Goal: Check status: Check status

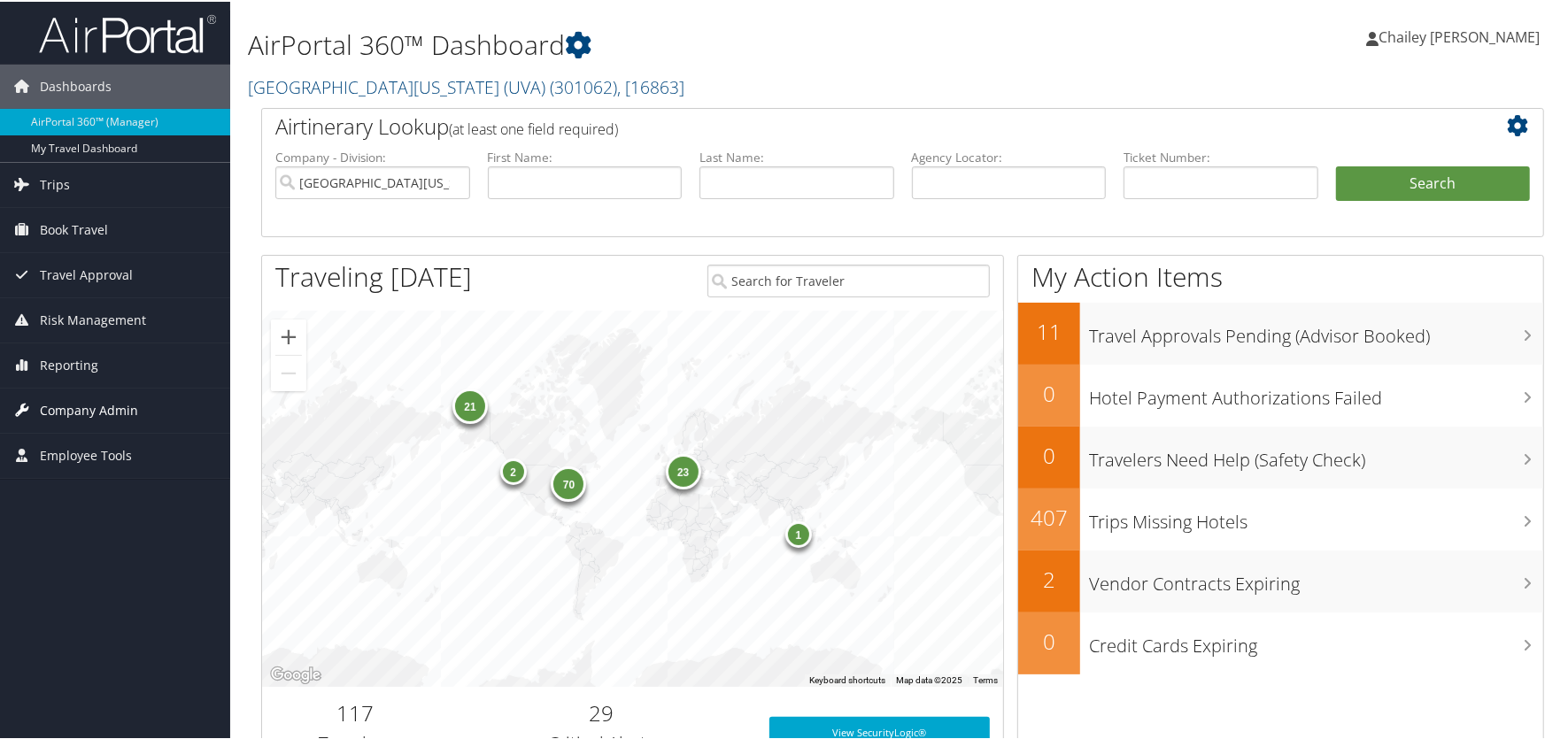
click at [55, 410] on span "Company Admin" at bounding box center [89, 409] width 99 height 45
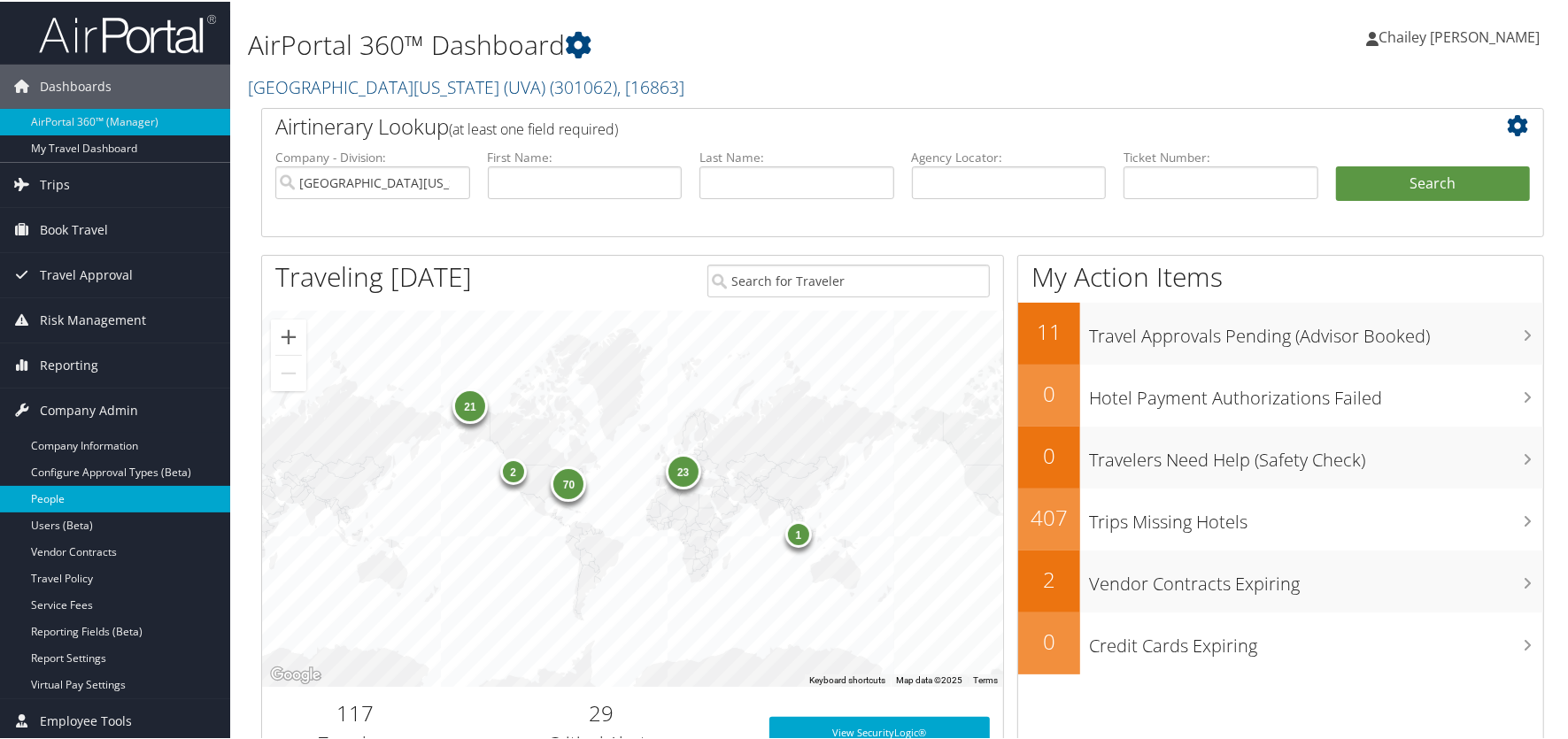
click at [74, 492] on link "People" at bounding box center [115, 497] width 230 height 27
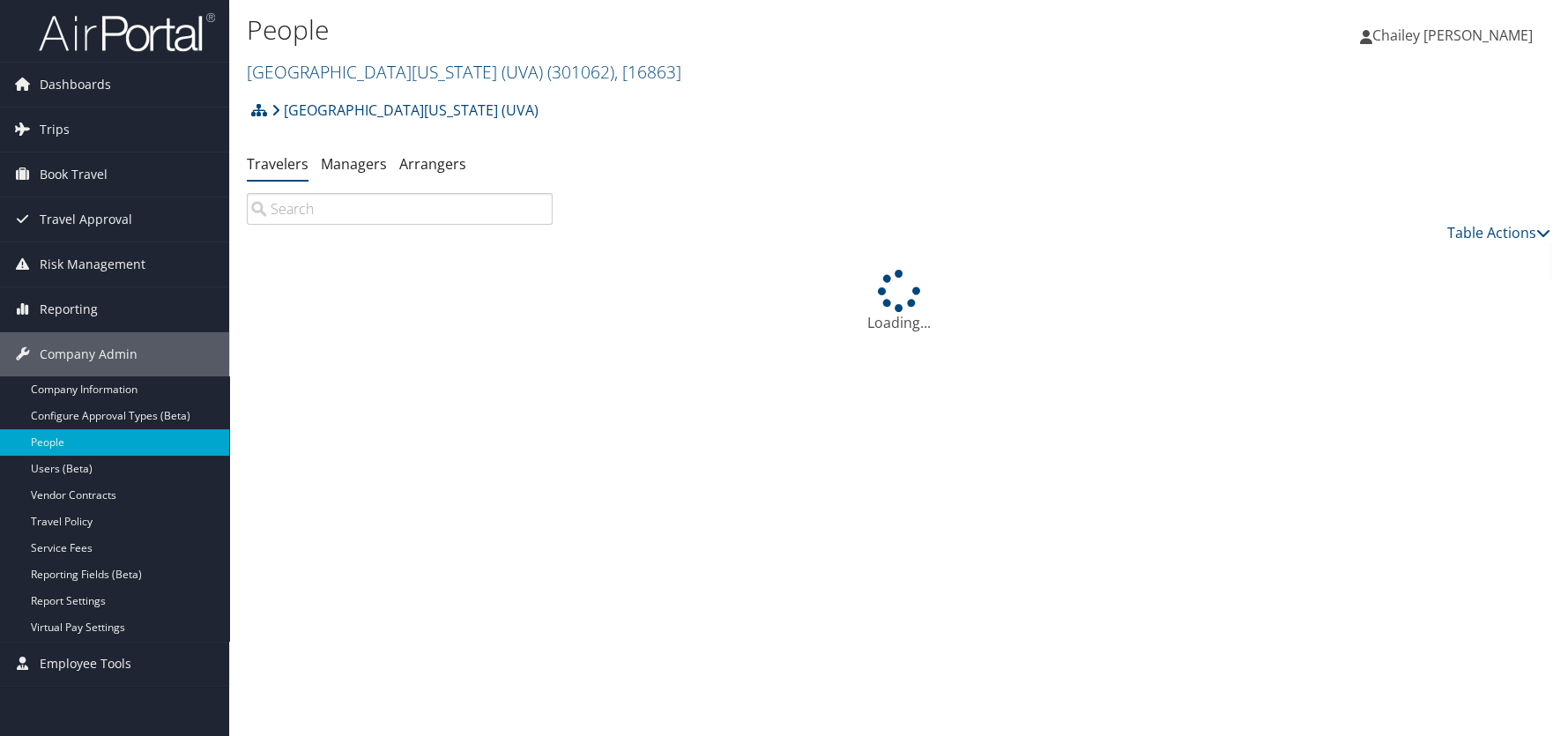
click at [407, 212] on input "search" at bounding box center [400, 209] width 306 height 32
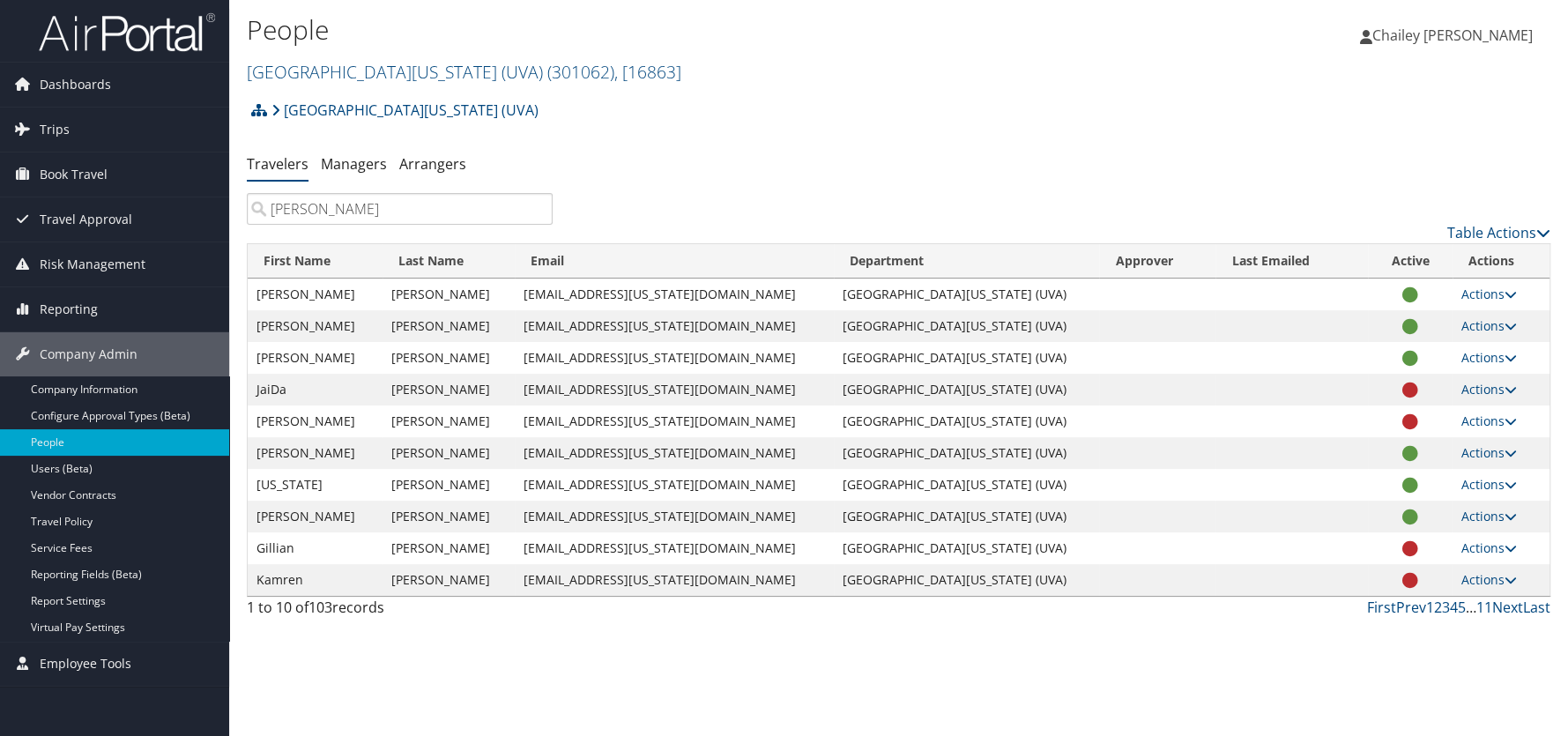
click at [273, 213] on input "Robinson" at bounding box center [400, 209] width 306 height 32
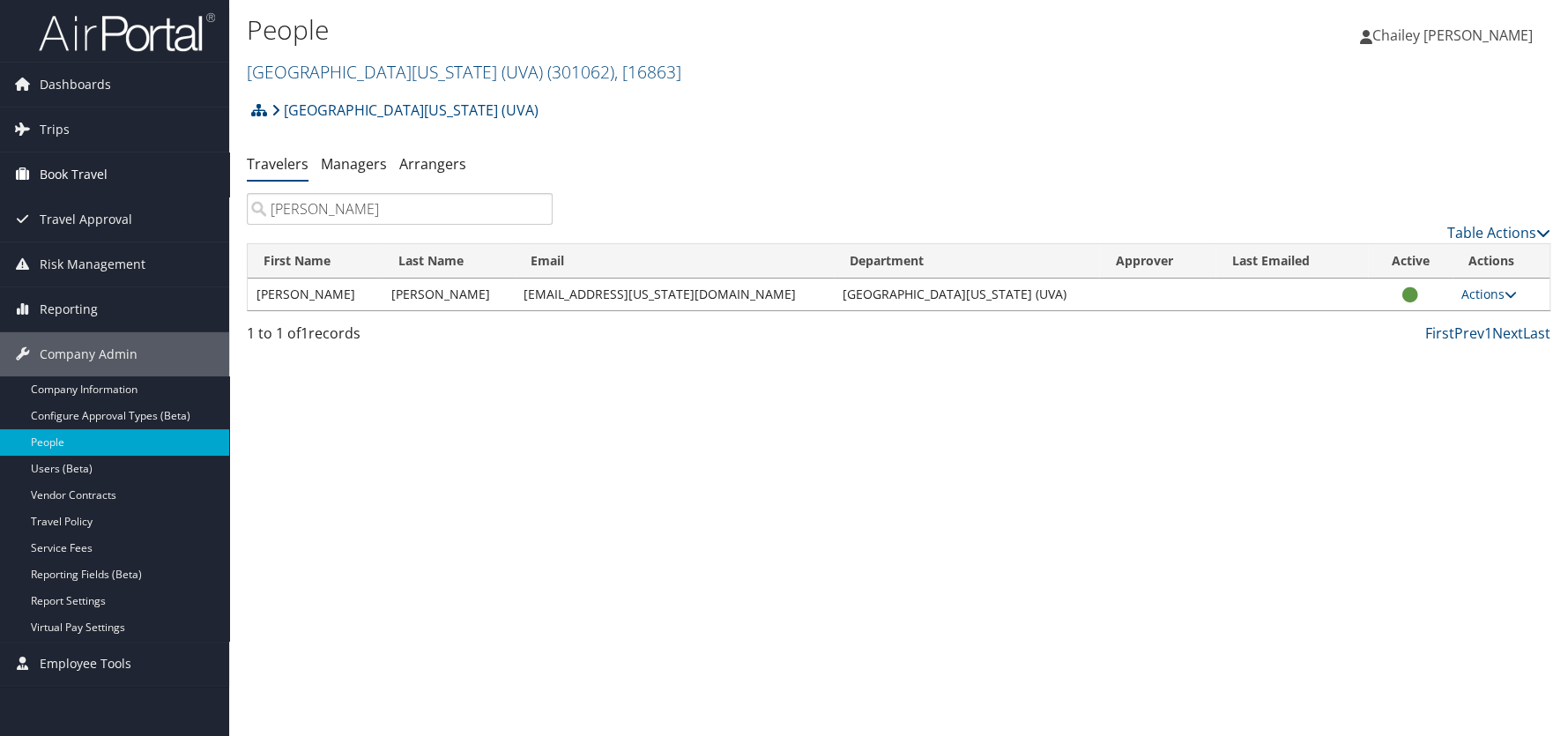
type input "Hannah Robinson"
click at [76, 180] on span "Book Travel" at bounding box center [74, 174] width 68 height 44
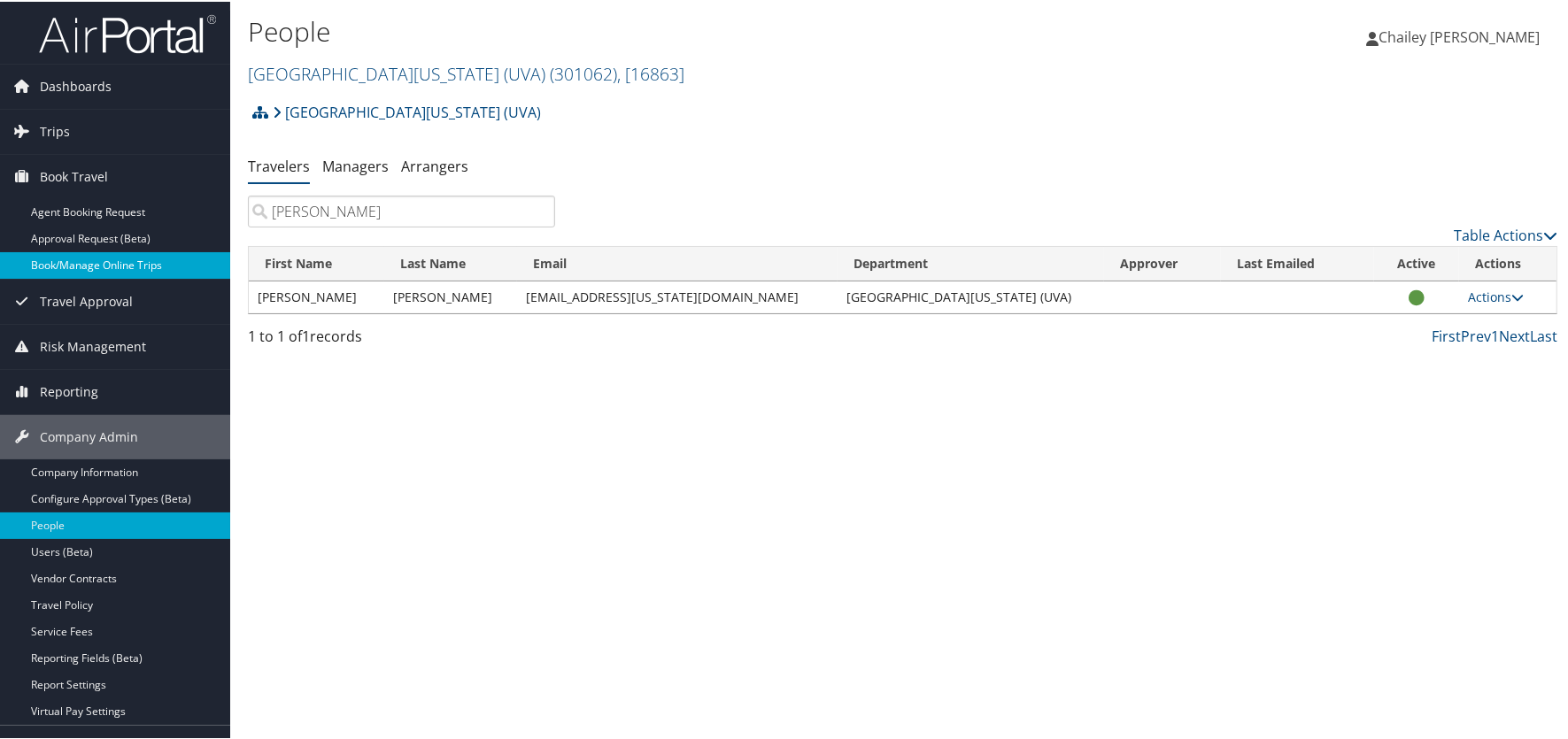
click at [79, 272] on link "Book/Manage Online Trips" at bounding box center [115, 264] width 230 height 27
click at [68, 269] on link "Book/Manage Online Trips" at bounding box center [115, 264] width 230 height 27
click at [111, 38] on img at bounding box center [127, 32] width 177 height 42
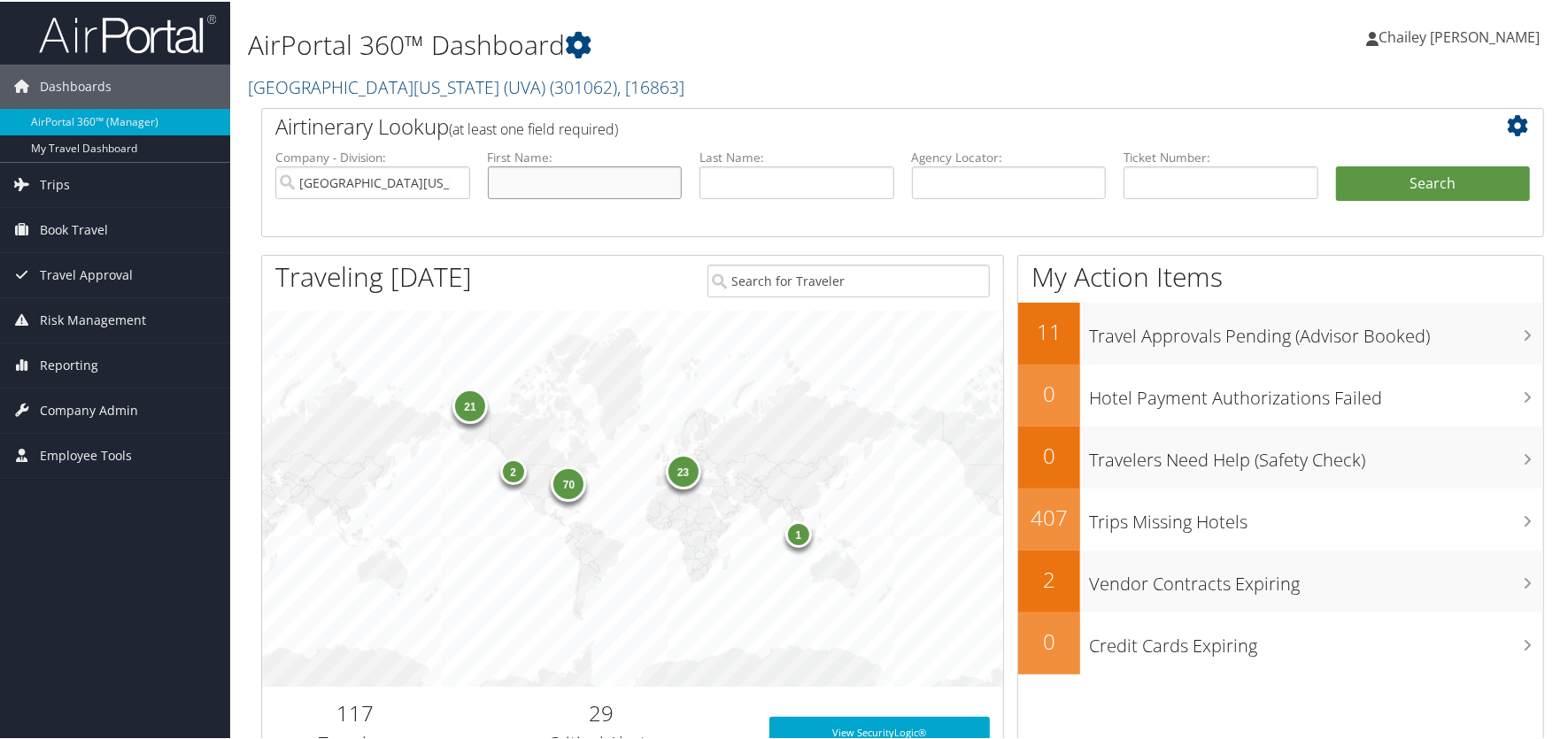
drag, startPoint x: 571, startPoint y: 185, endPoint x: 539, endPoint y: 200, distance: 35.3
click at [571, 184] on input "text" at bounding box center [585, 180] width 195 height 33
type input "Hannah"
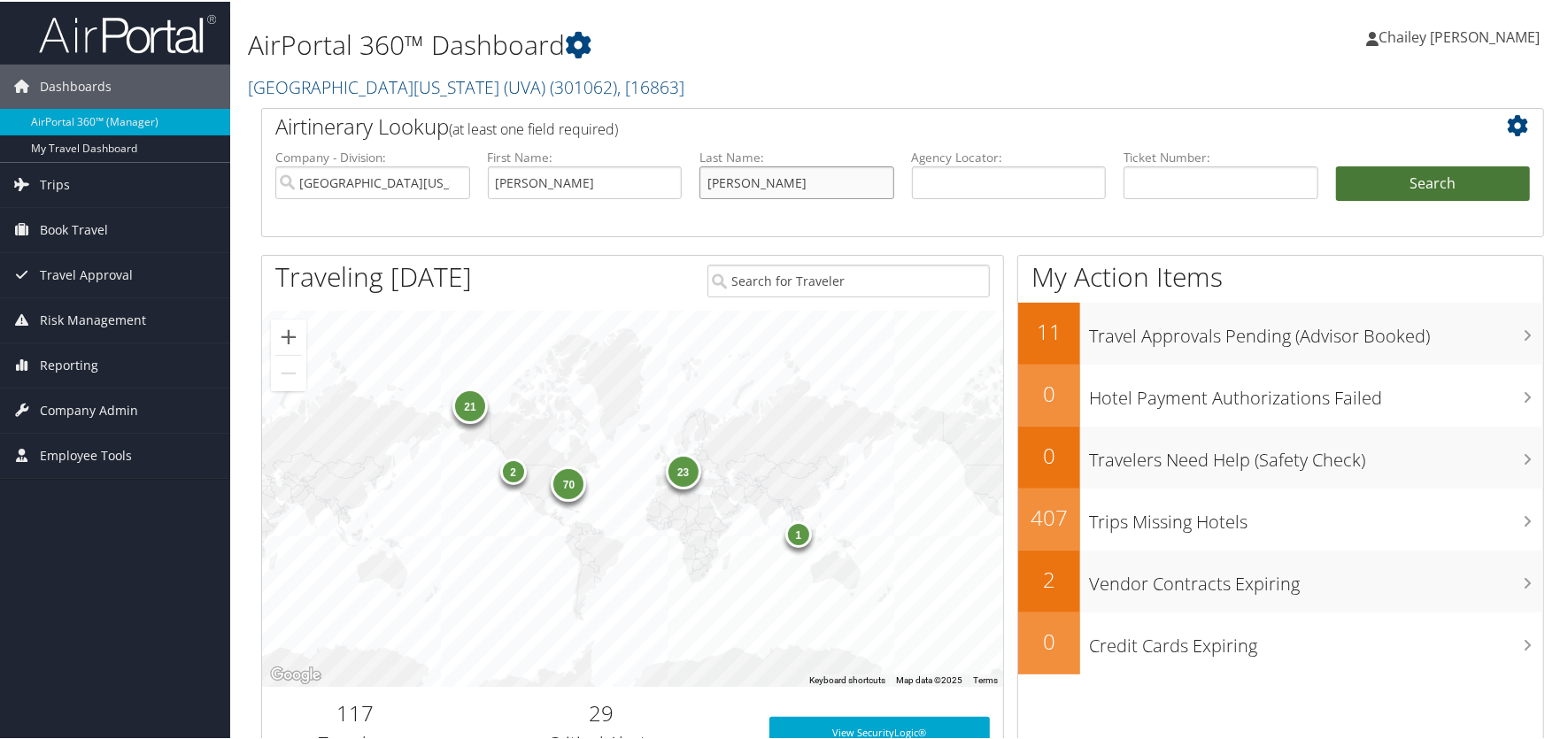
type input "Robinson"
click at [1421, 180] on button "Search" at bounding box center [1432, 181] width 195 height 35
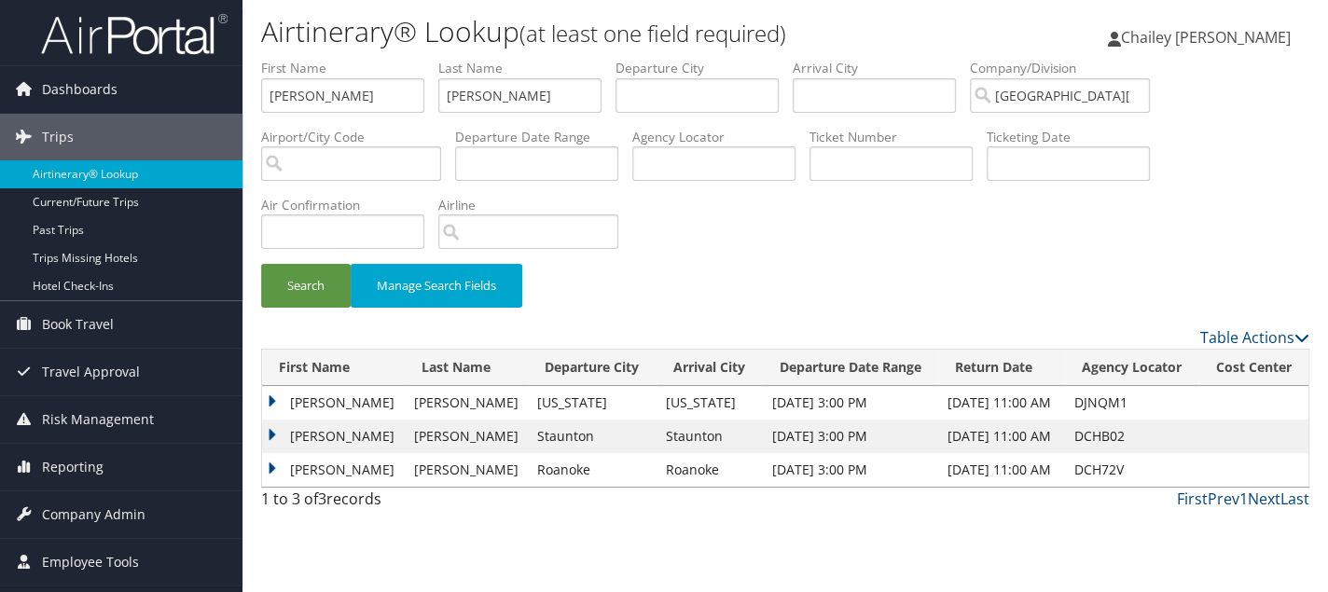
click at [269, 398] on td "[PERSON_NAME]" at bounding box center [333, 403] width 143 height 34
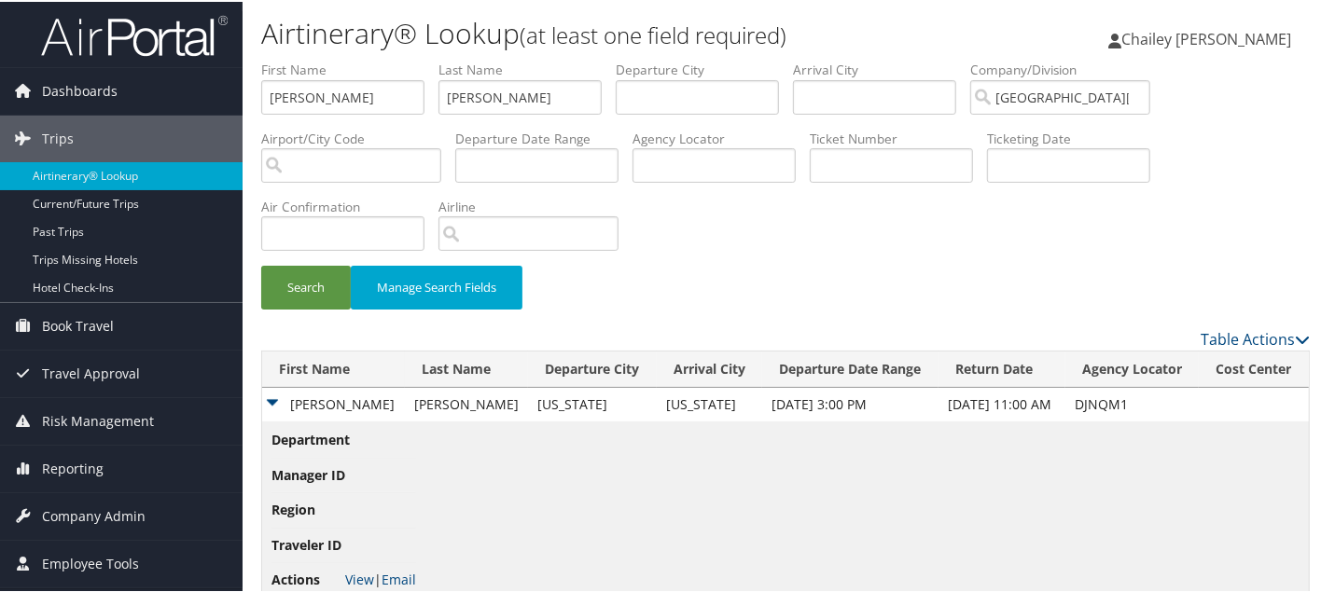
scroll to position [108, 0]
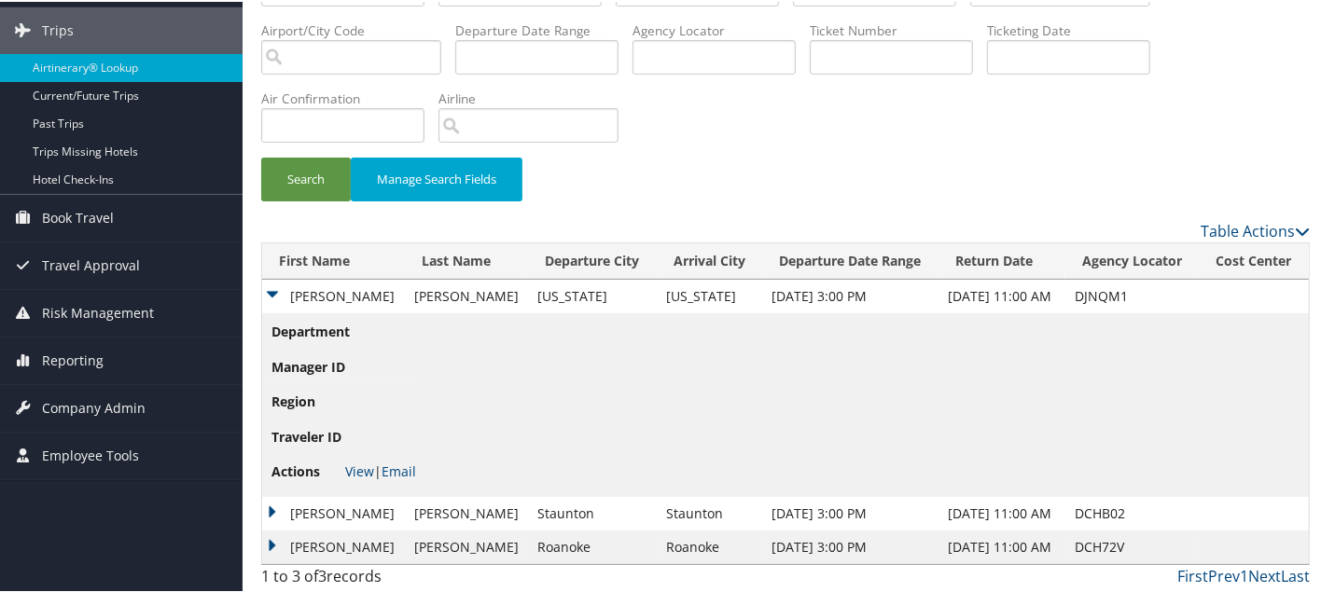
click at [269, 540] on td "HANNAH" at bounding box center [333, 546] width 143 height 34
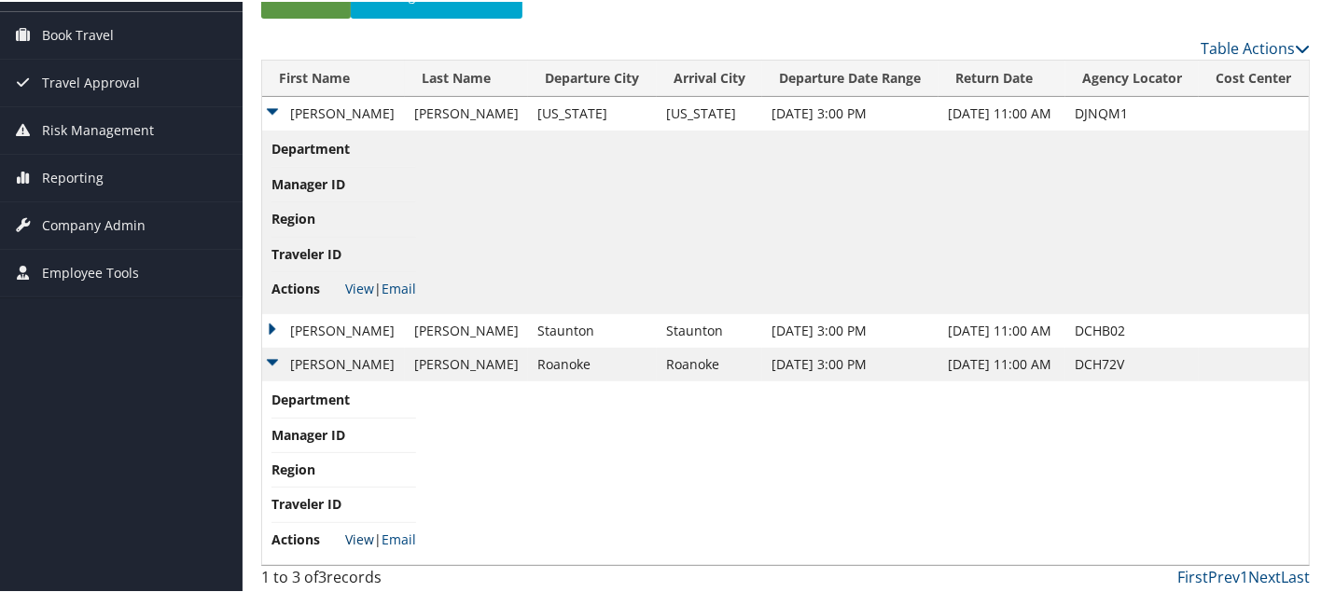
click at [362, 533] on link "View" at bounding box center [359, 538] width 29 height 18
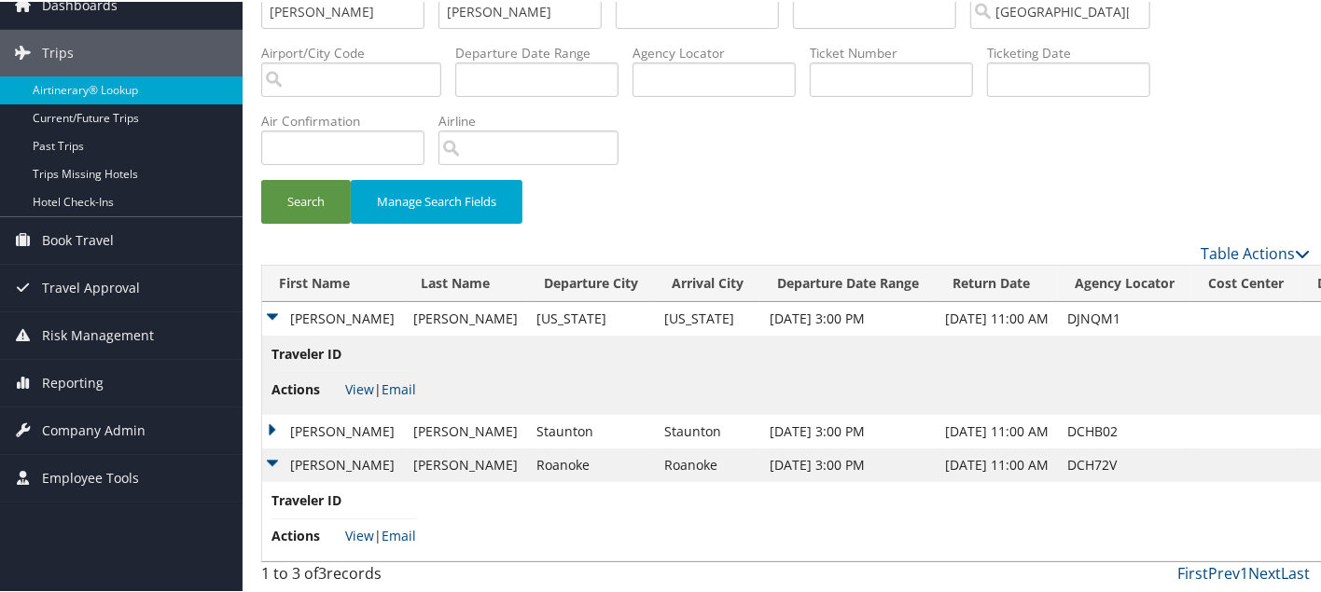
scroll to position [0, 0]
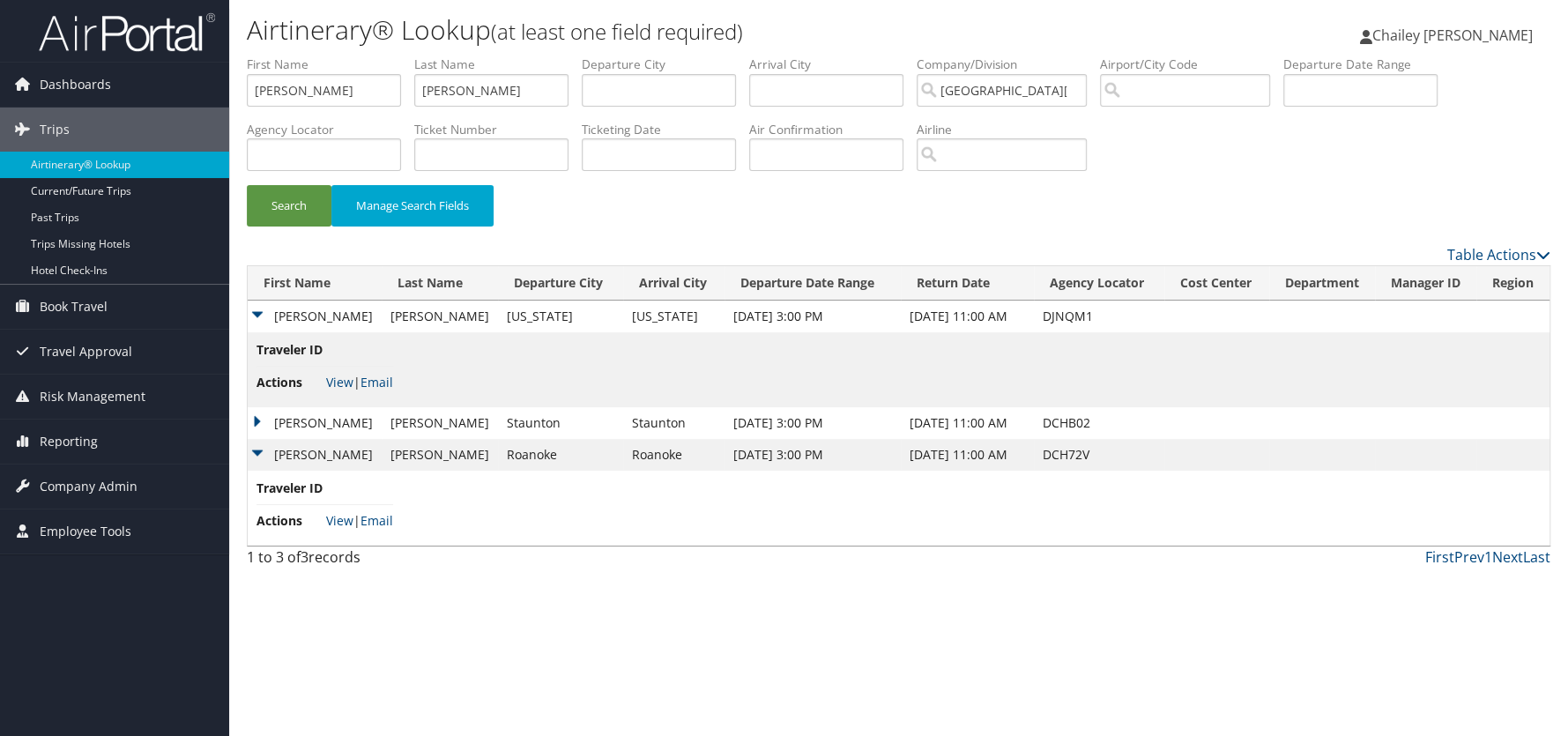
click at [254, 419] on td "HANNAH" at bounding box center [315, 423] width 134 height 32
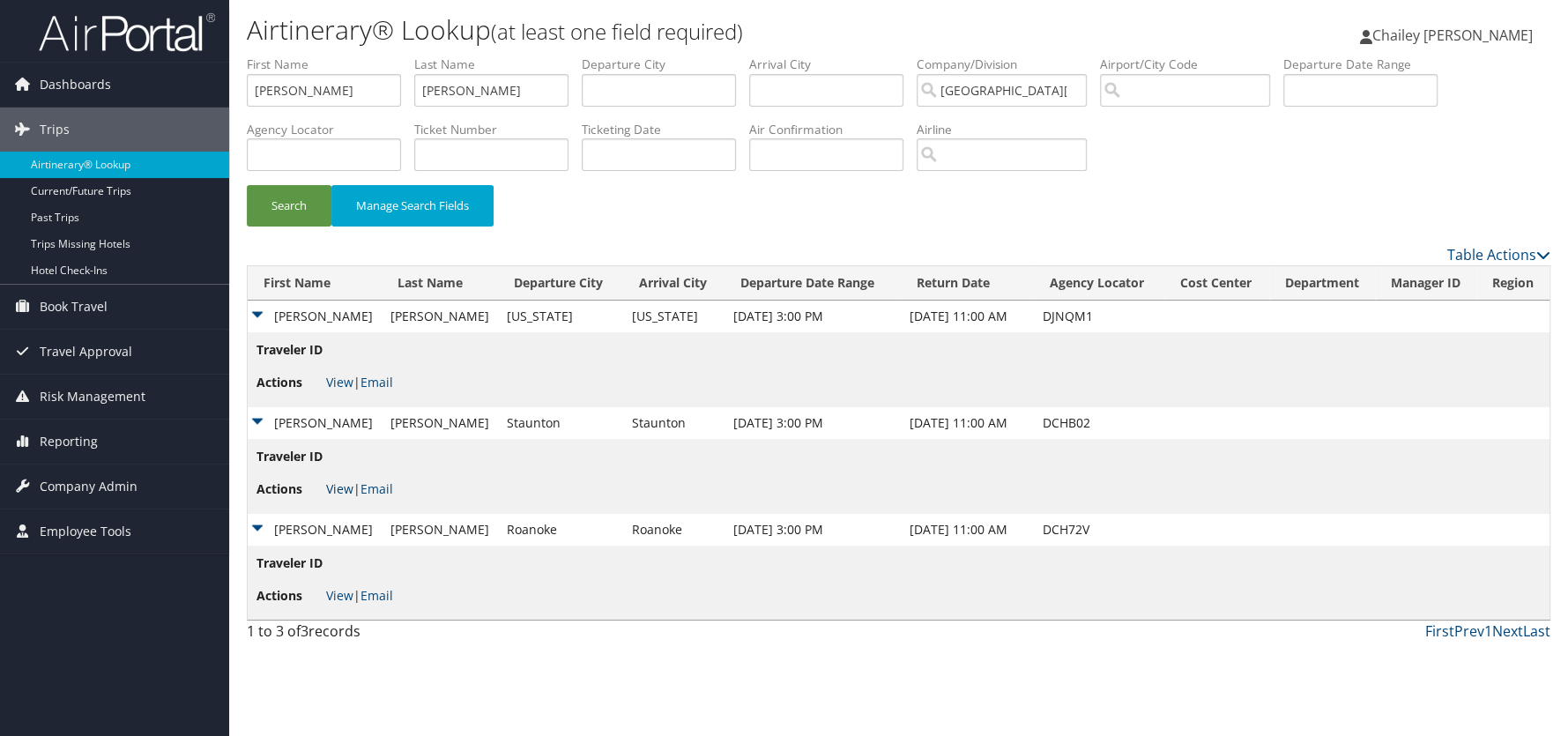
click at [341, 489] on link "View" at bounding box center [339, 488] width 27 height 17
click at [334, 385] on link "View" at bounding box center [339, 382] width 27 height 17
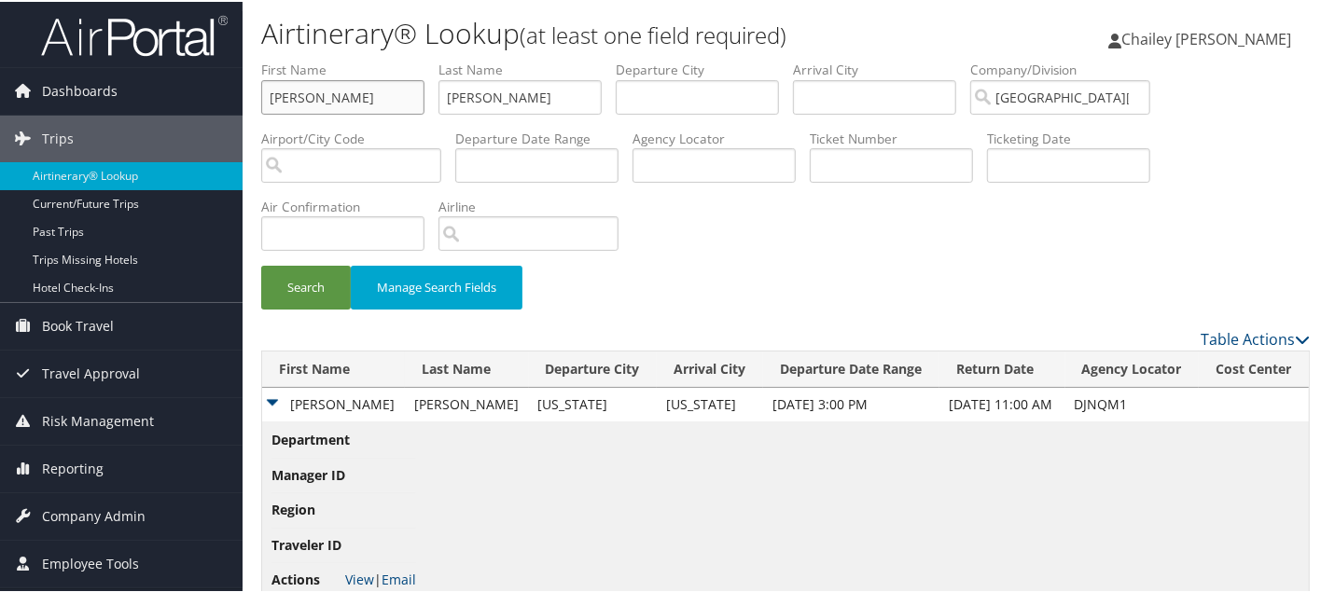
click at [343, 89] on input "Hannah" at bounding box center [342, 95] width 163 height 35
drag, startPoint x: 66, startPoint y: 43, endPoint x: -9, endPoint y: 29, distance: 76.8
click at [0, 29] on html "Menu Dashboards ► AirPortal 360™ (Manager) My Travel Dashboard Trips ► Airtiner…" at bounding box center [664, 296] width 1328 height 592
type input "Alanna"
type input "Felts"
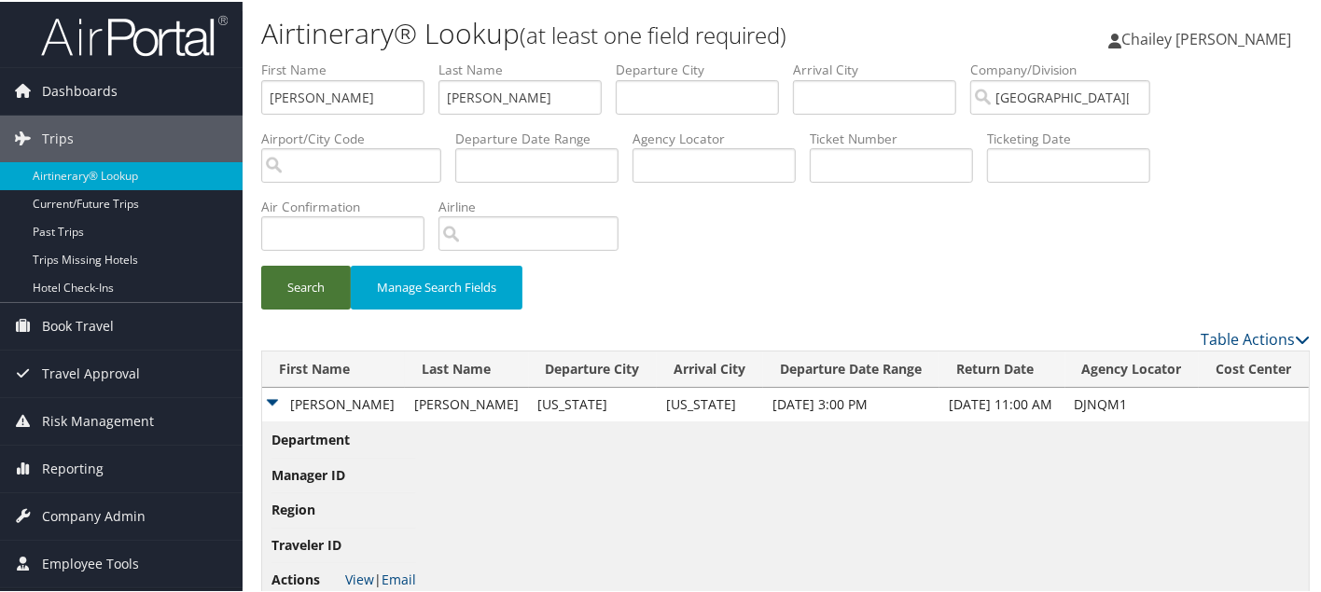
click at [311, 290] on button "Search" at bounding box center [306, 286] width 90 height 44
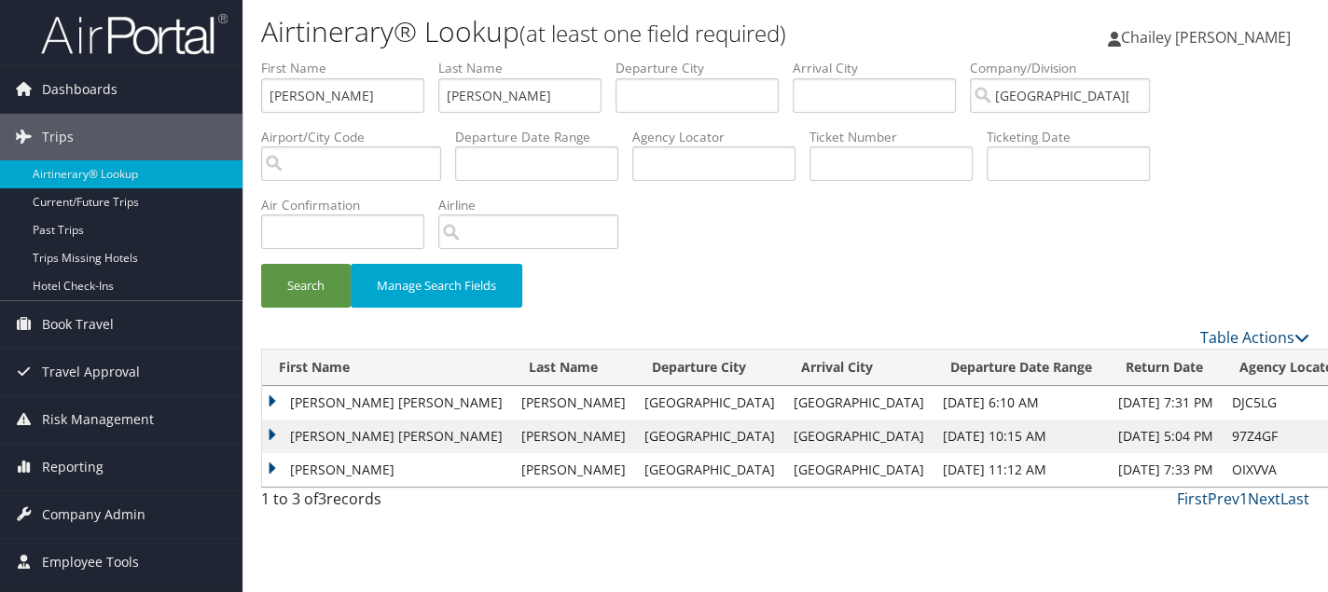
drag, startPoint x: 266, startPoint y: 395, endPoint x: 351, endPoint y: 370, distance: 88.5
click at [266, 395] on td "ALANNA MICHELLE" at bounding box center [387, 403] width 250 height 34
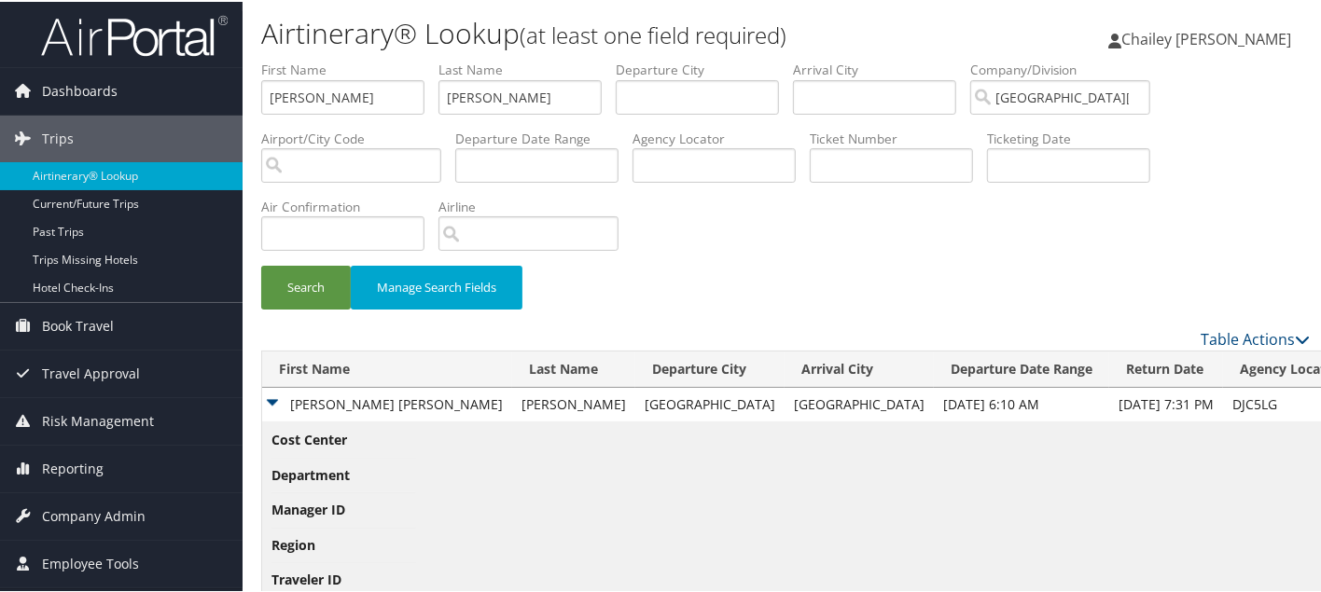
scroll to position [144, 0]
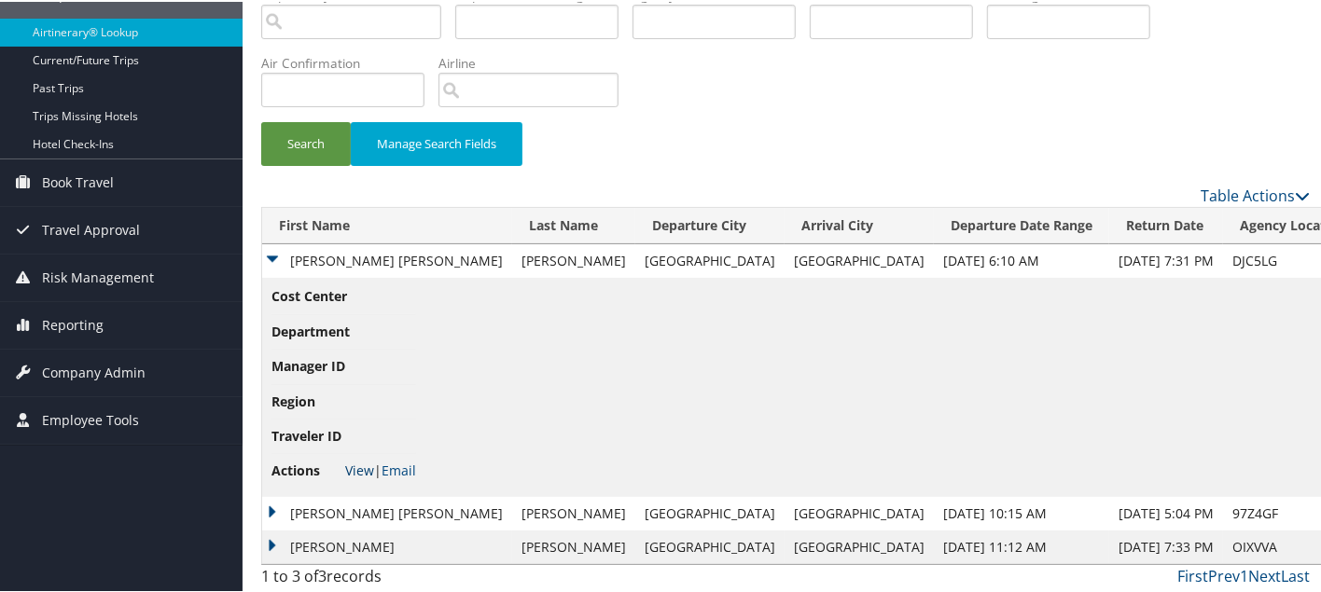
click at [361, 468] on link "View" at bounding box center [359, 469] width 29 height 18
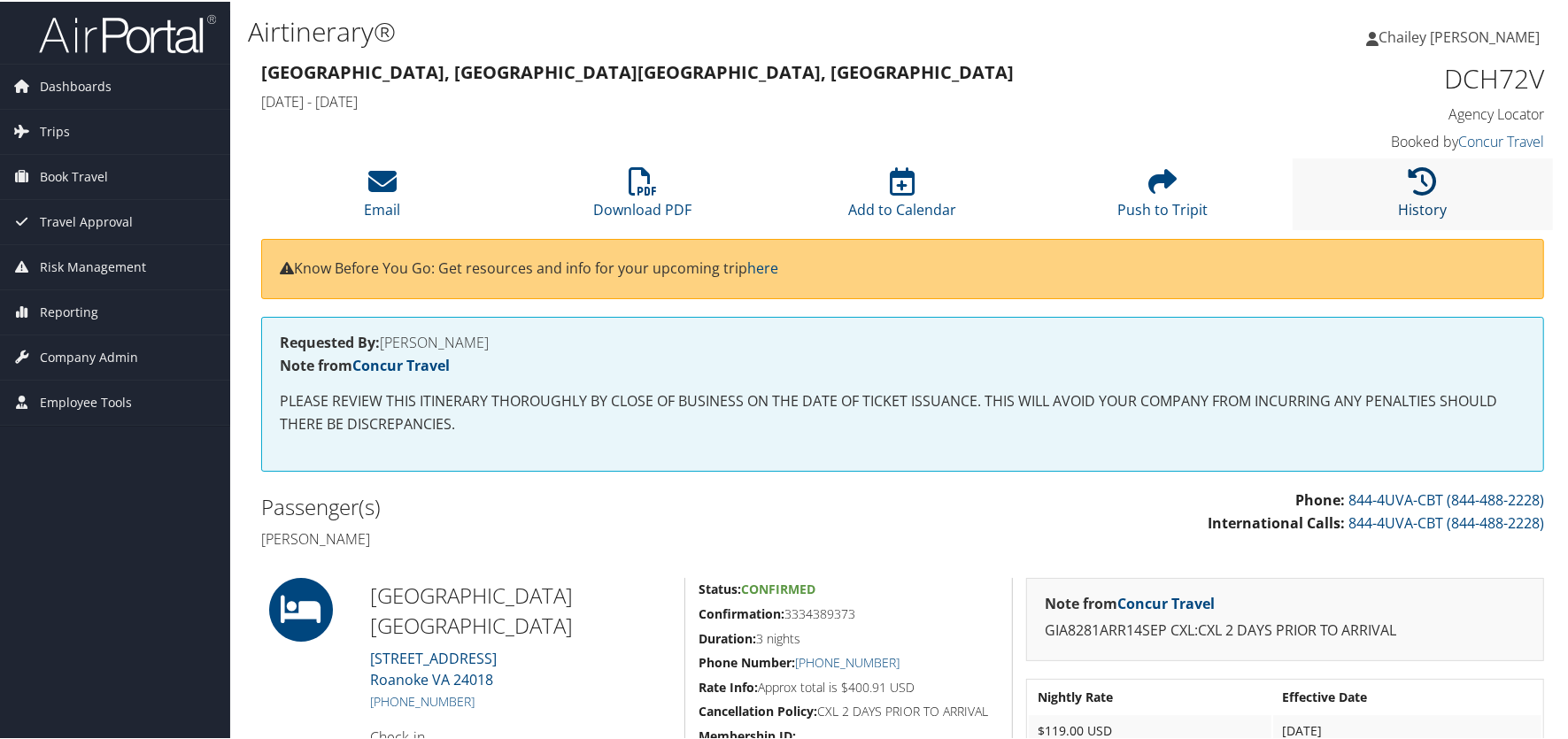
click at [1412, 187] on icon at bounding box center [1423, 179] width 28 height 28
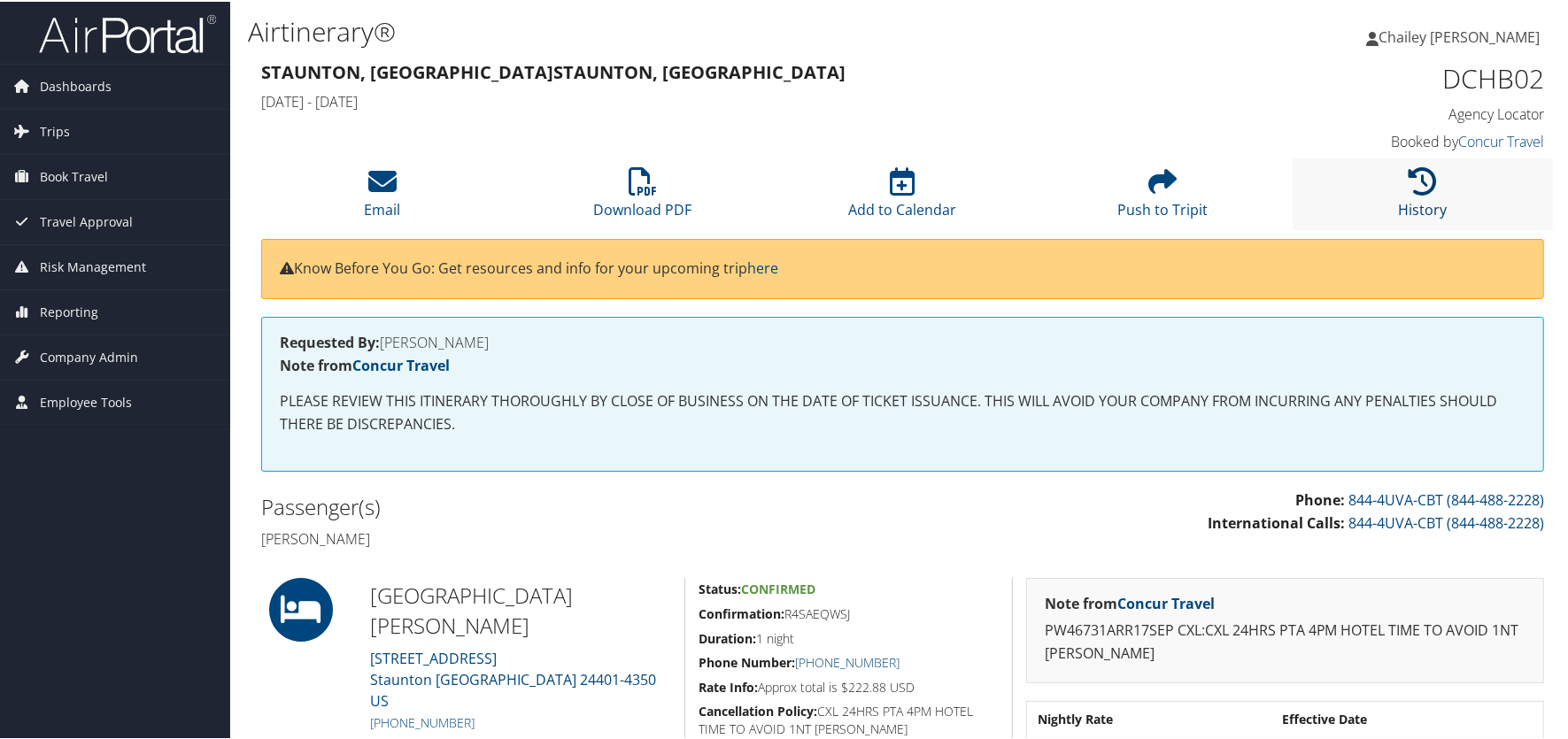
click at [1409, 181] on icon at bounding box center [1423, 179] width 28 height 28
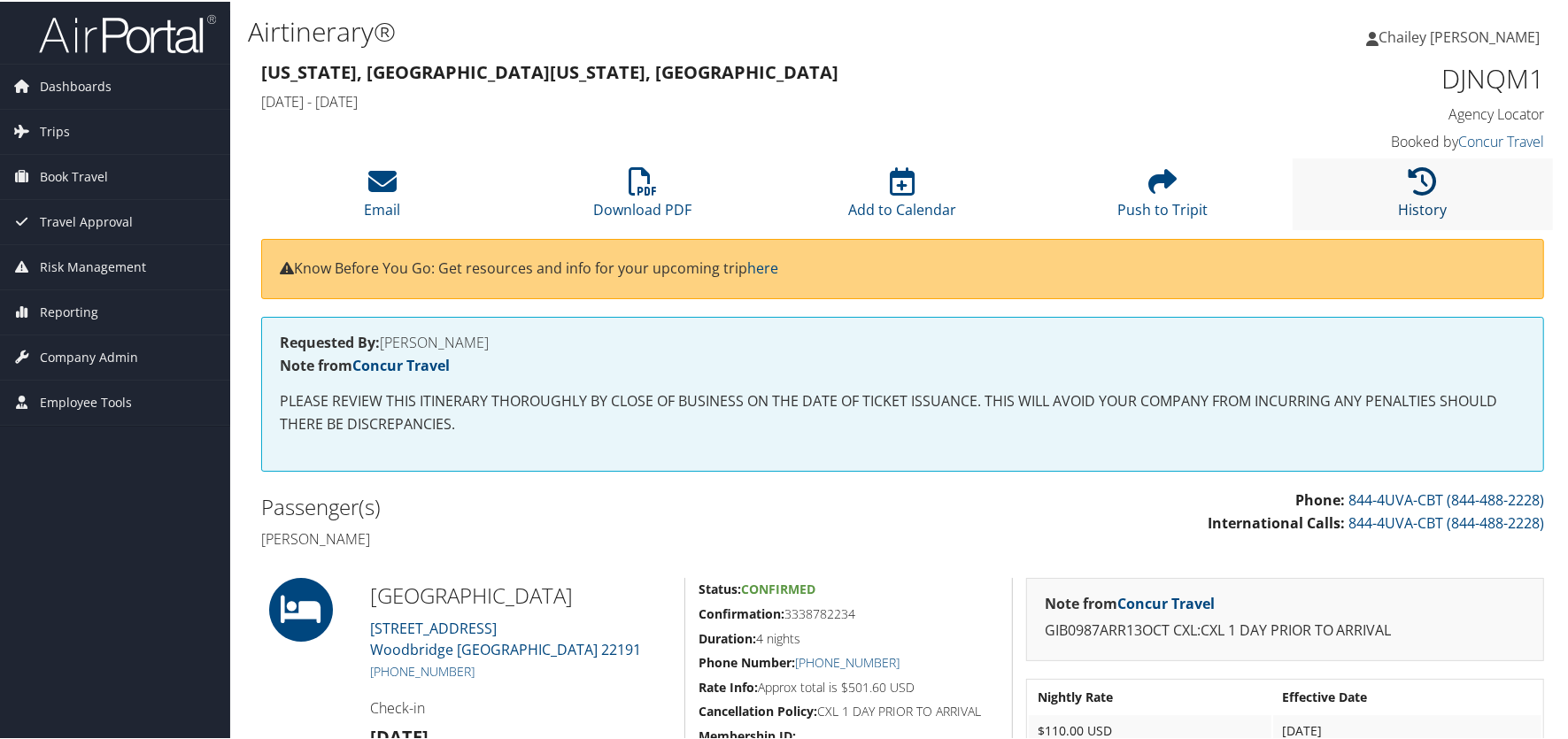
click at [1409, 191] on icon at bounding box center [1423, 179] width 28 height 28
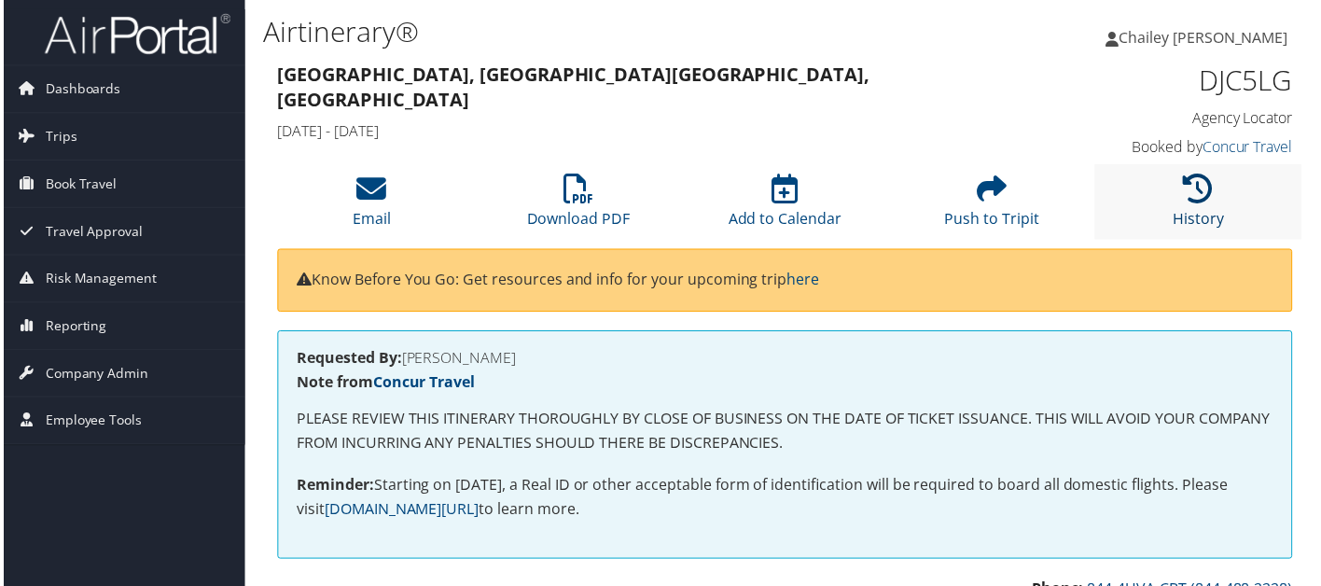
click at [1193, 191] on icon at bounding box center [1201, 189] width 30 height 30
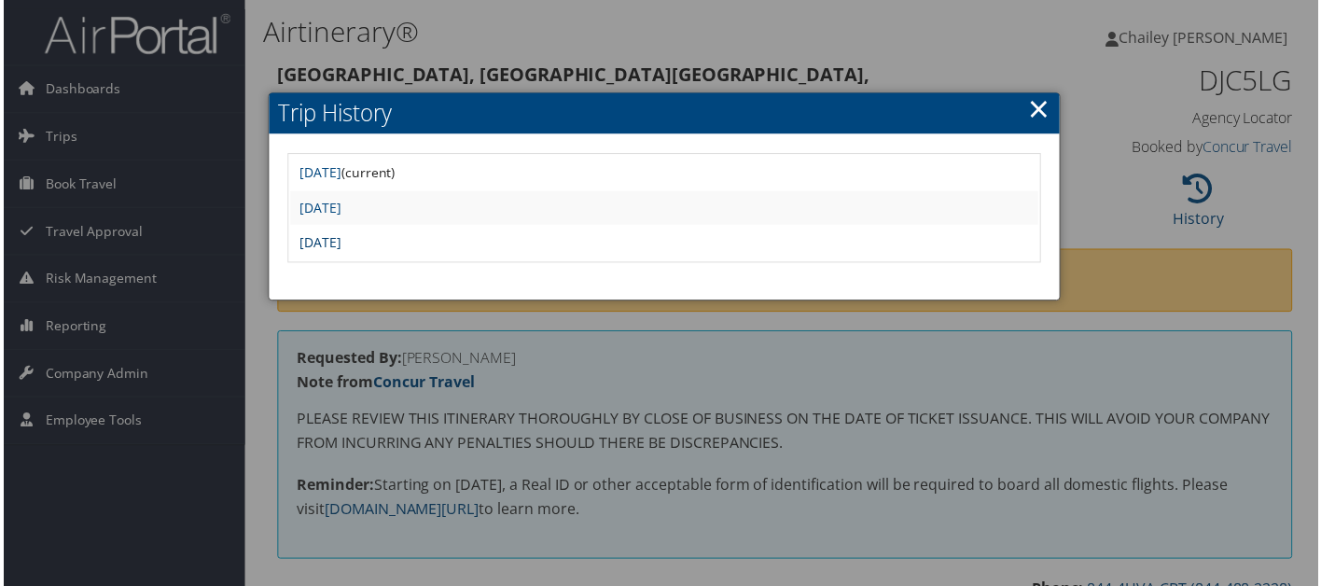
click at [339, 235] on link "[DATE]" at bounding box center [319, 244] width 42 height 18
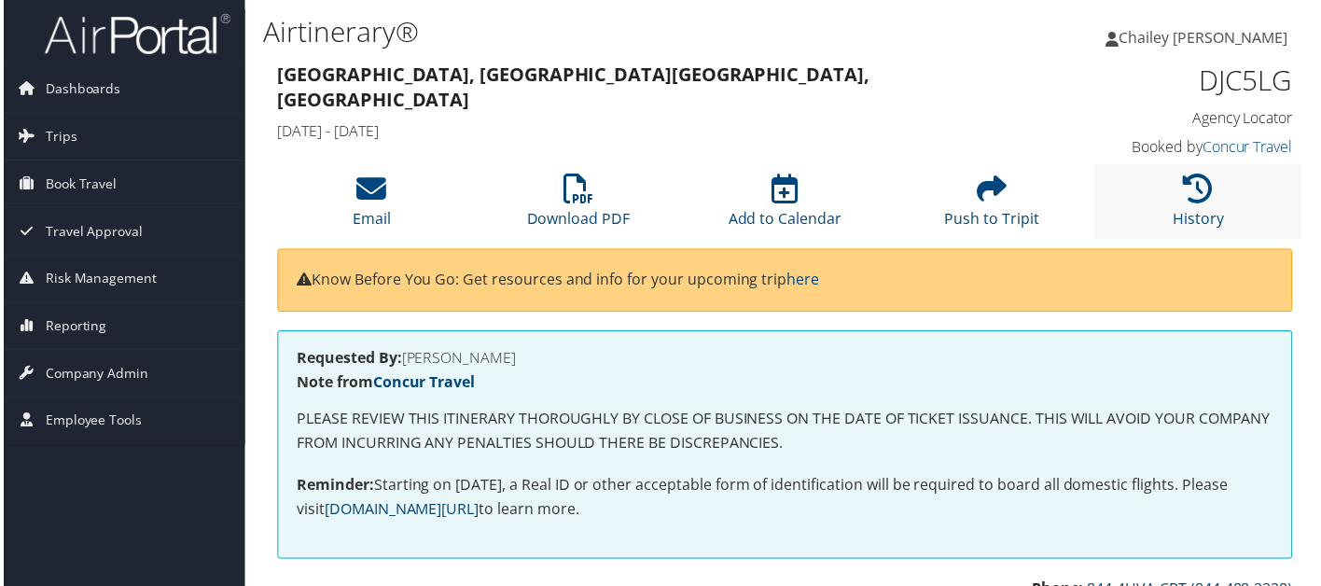
click at [1183, 172] on li "History" at bounding box center [1201, 203] width 208 height 76
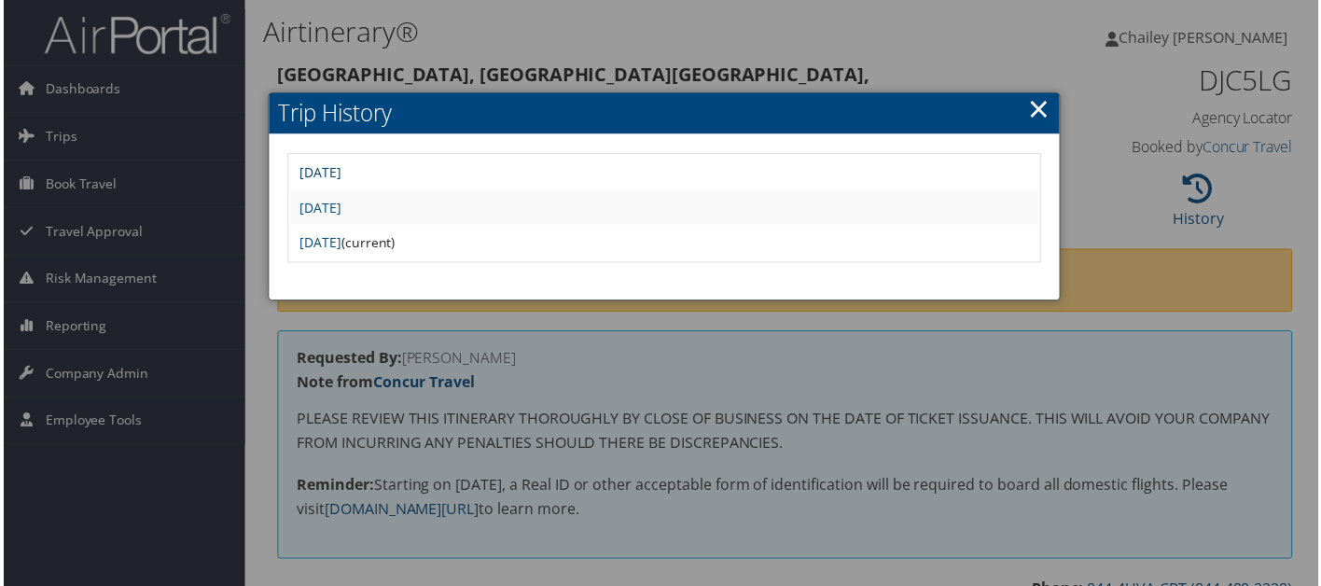
click at [339, 172] on link "[DATE]" at bounding box center [319, 173] width 42 height 18
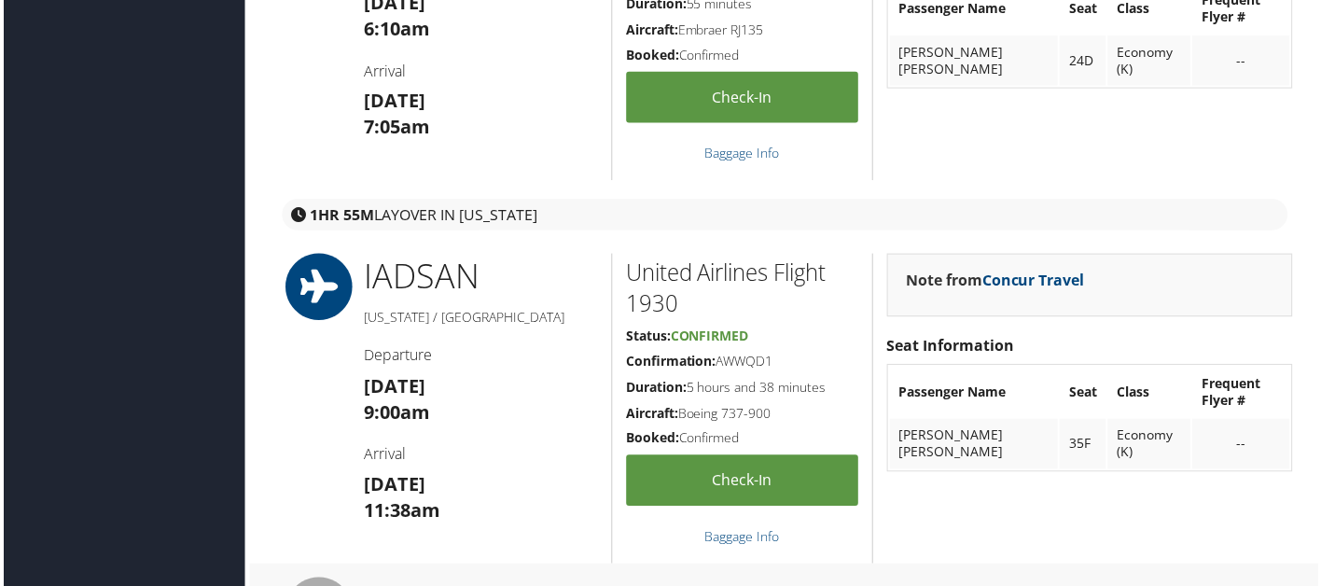
scroll to position [746, 0]
